Goal: Transaction & Acquisition: Purchase product/service

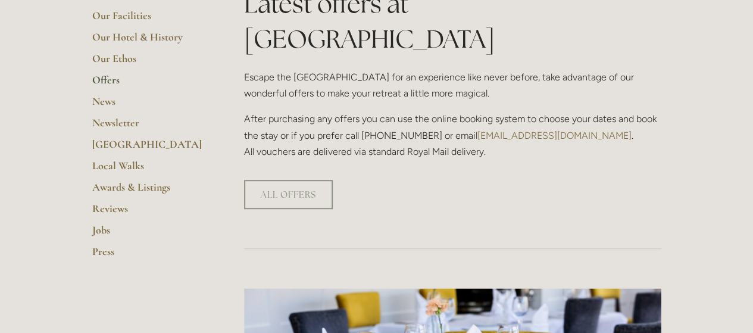
scroll to position [270, 0]
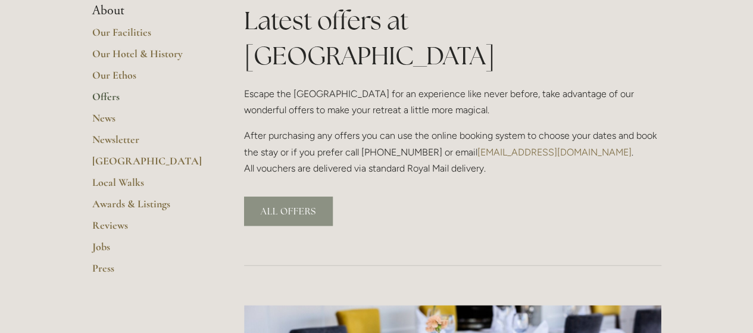
click at [283, 196] on link "ALL OFFERS" at bounding box center [288, 210] width 89 height 29
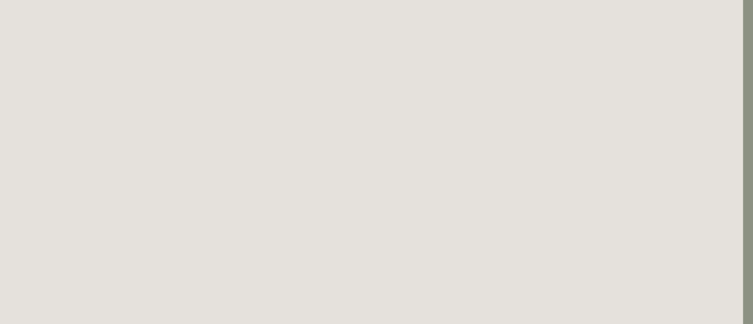
scroll to position [1634, 10]
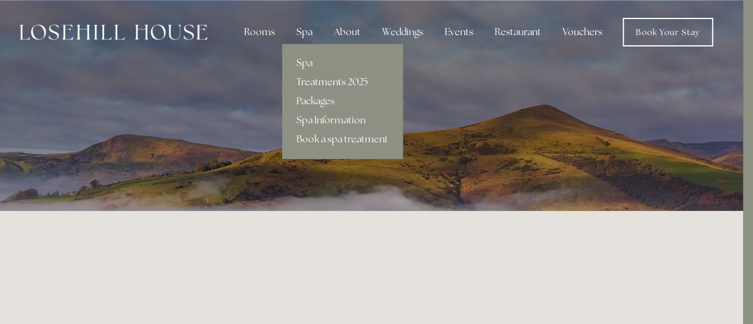
click at [315, 78] on link "Treatments 2025" at bounding box center [342, 82] width 120 height 19
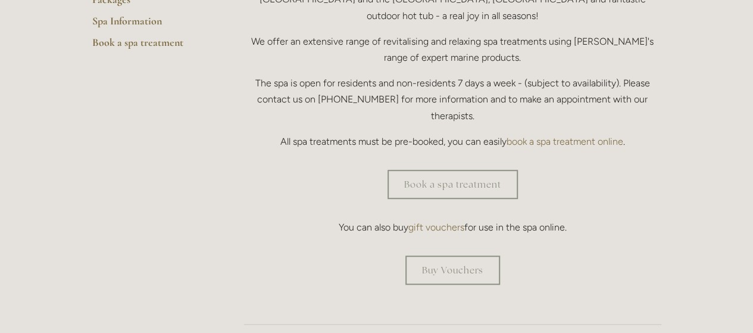
scroll to position [333, 0]
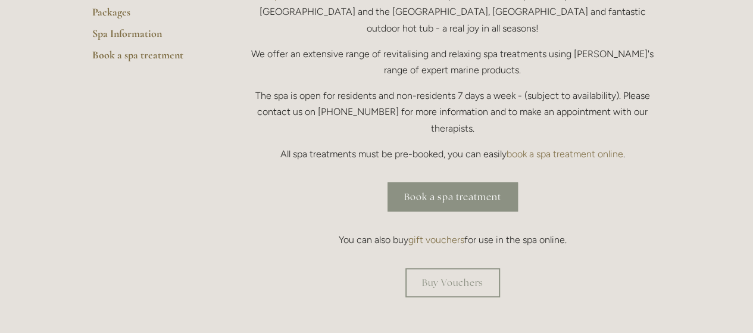
click at [458, 182] on link "Book a spa treatment" at bounding box center [452, 196] width 130 height 29
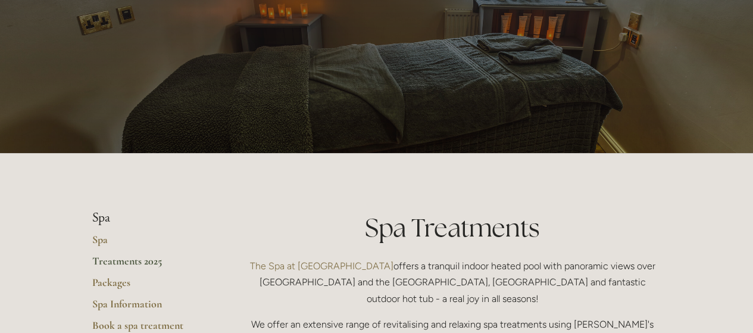
scroll to position [0, 0]
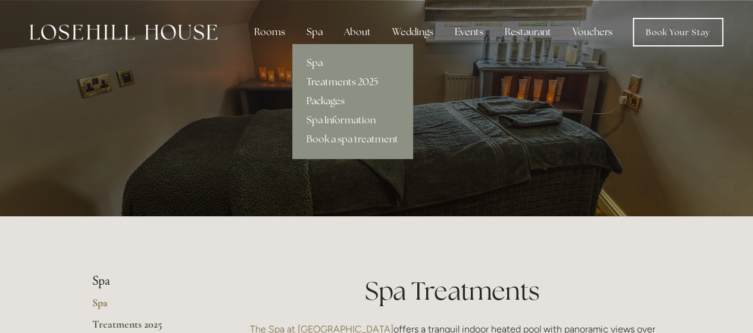
click at [324, 98] on link "Packages" at bounding box center [352, 101] width 120 height 19
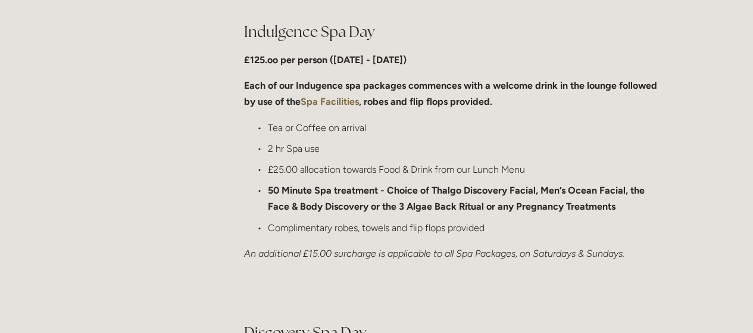
scroll to position [612, 0]
click at [332, 101] on strong "Spa Facilities" at bounding box center [330, 101] width 58 height 11
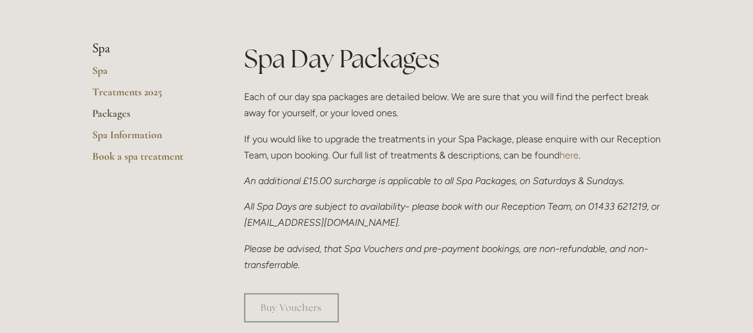
scroll to position [215, 0]
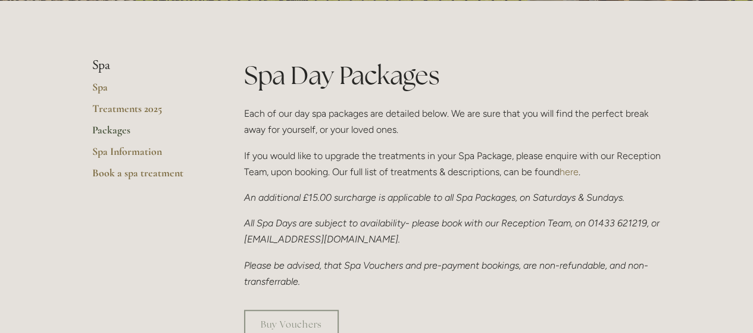
click at [108, 132] on link "Packages" at bounding box center [149, 133] width 114 height 21
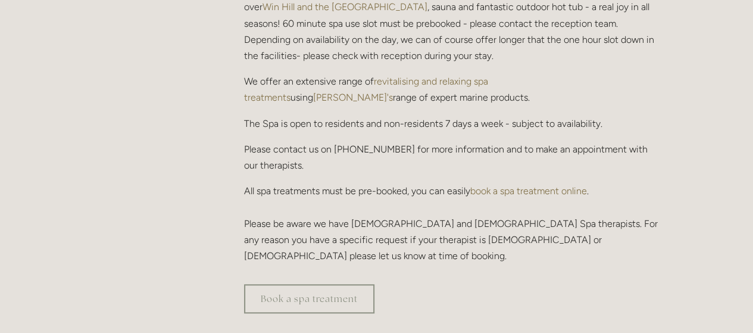
scroll to position [412, 0]
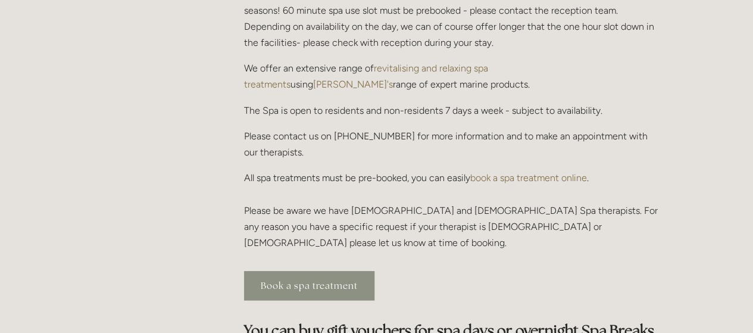
click at [296, 271] on link "Book a spa treatment" at bounding box center [309, 285] width 130 height 29
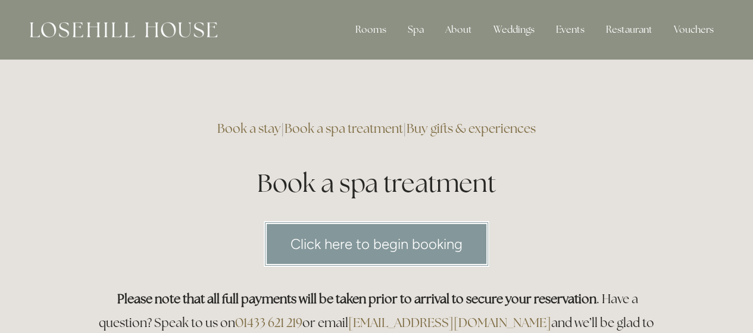
click at [389, 245] on link "Click here to begin booking" at bounding box center [377, 244] width 226 height 46
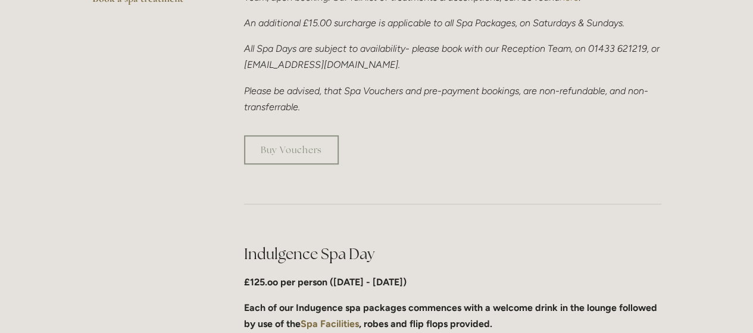
scroll to position [373, 0]
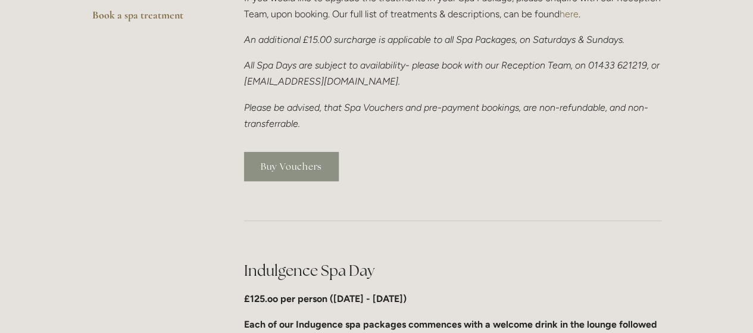
click at [296, 164] on link "Buy Vouchers" at bounding box center [291, 166] width 95 height 29
